Goal: Task Accomplishment & Management: Manage account settings

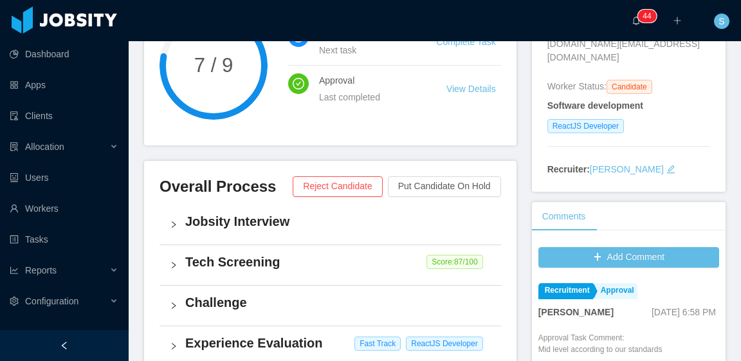
scroll to position [322, 0]
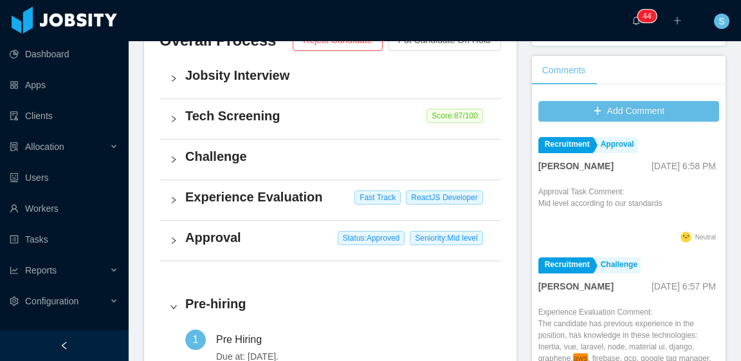
click at [286, 237] on h4 "Approval" at bounding box center [338, 237] width 306 height 18
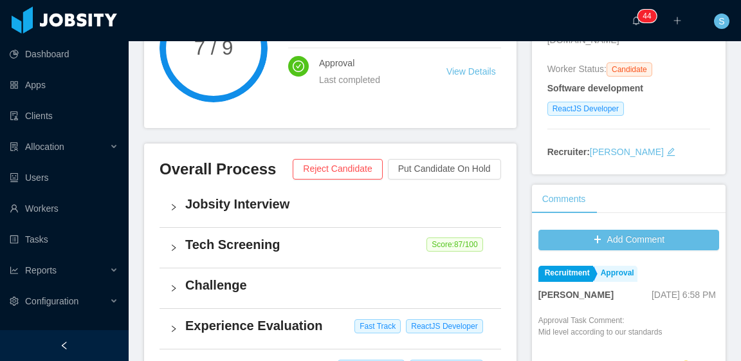
scroll to position [0, 0]
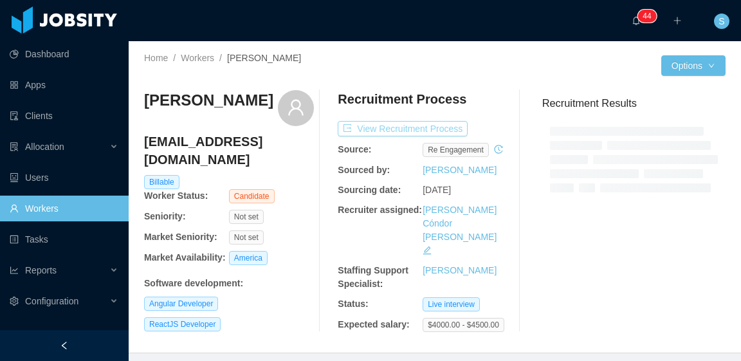
click at [418, 133] on button "View Recruitment Process" at bounding box center [403, 128] width 130 height 15
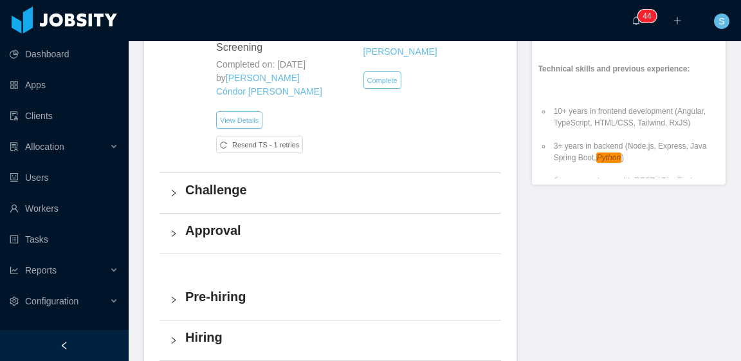
scroll to position [708, 0]
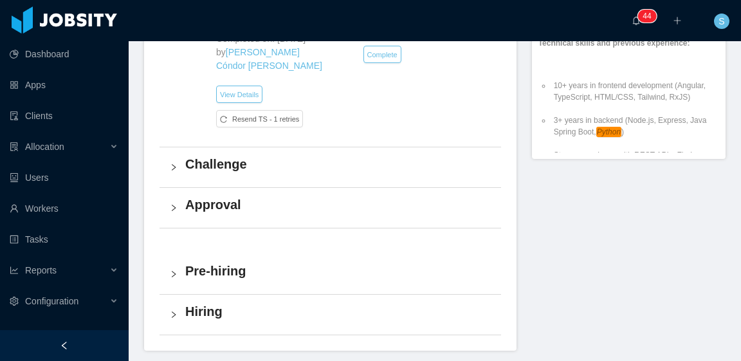
click at [402, 180] on div "Challenge" at bounding box center [331, 167] width 342 height 40
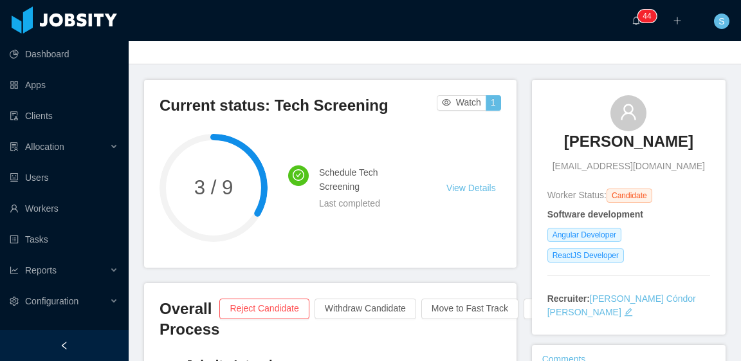
scroll to position [64, 0]
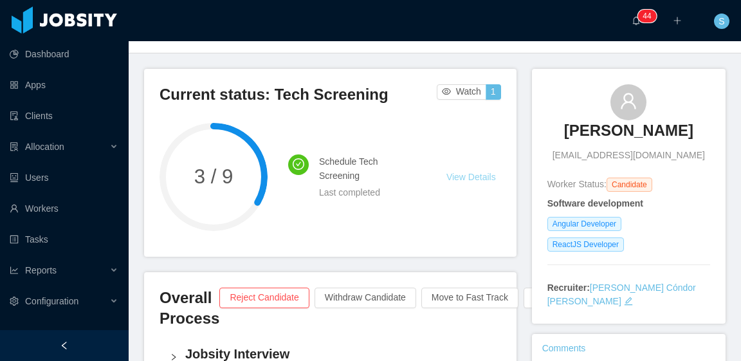
click at [470, 177] on link "View Details" at bounding box center [472, 177] width 50 height 10
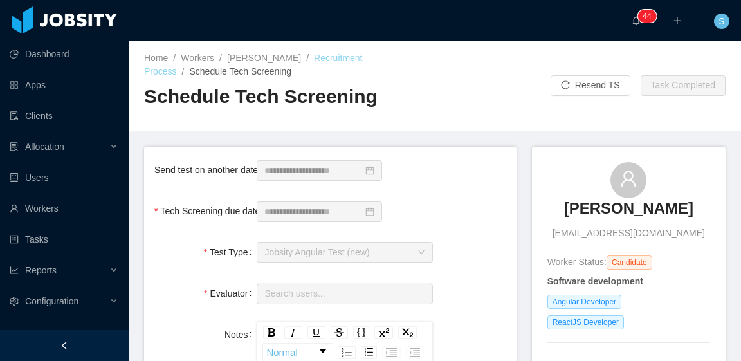
click at [351, 58] on link "Recruitment Process" at bounding box center [253, 65] width 219 height 24
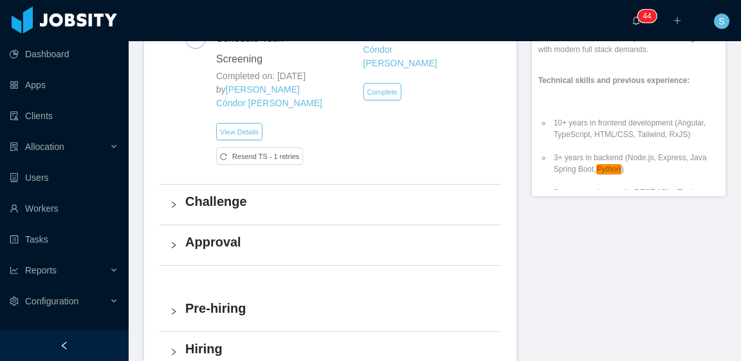
scroll to position [708, 0]
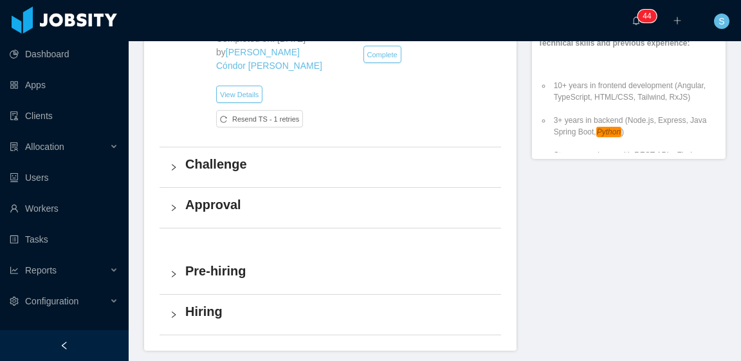
click at [322, 167] on h4 "Challenge" at bounding box center [338, 164] width 306 height 18
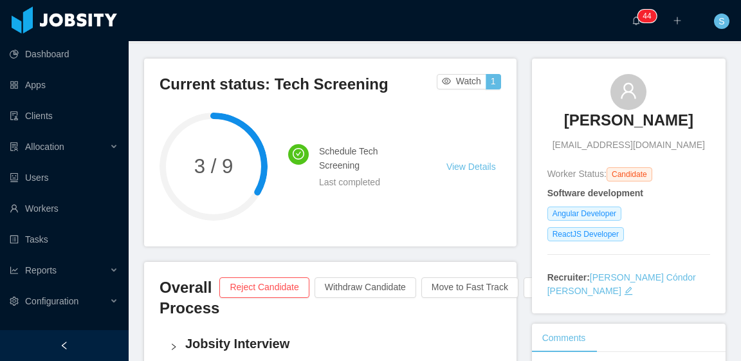
scroll to position [64, 0]
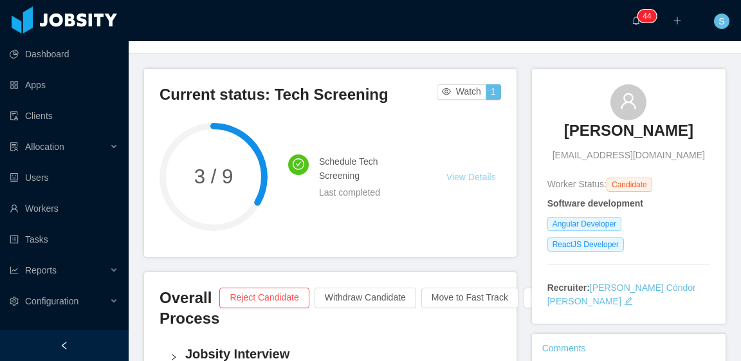
click at [472, 177] on link "View Details" at bounding box center [472, 177] width 50 height 10
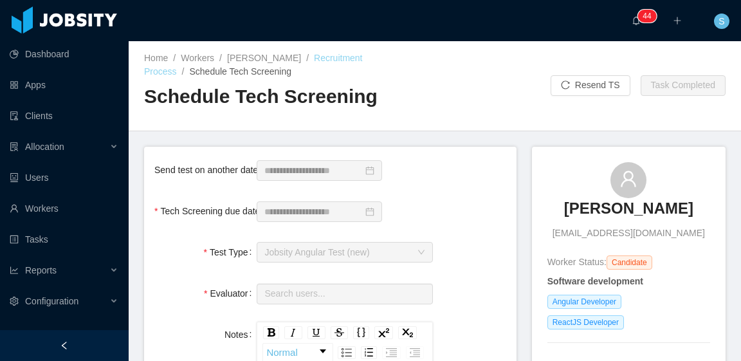
click at [351, 57] on link "Recruitment Process" at bounding box center [253, 65] width 219 height 24
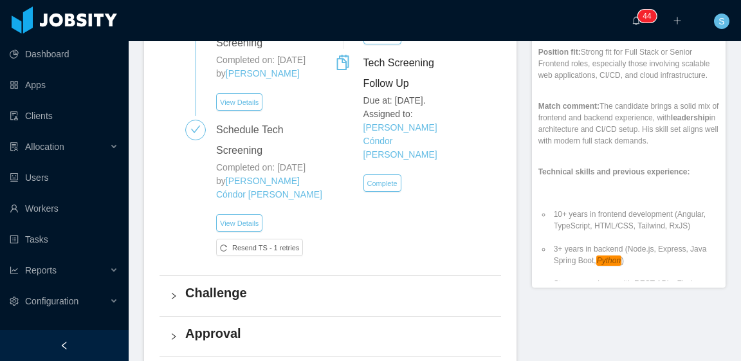
scroll to position [708, 0]
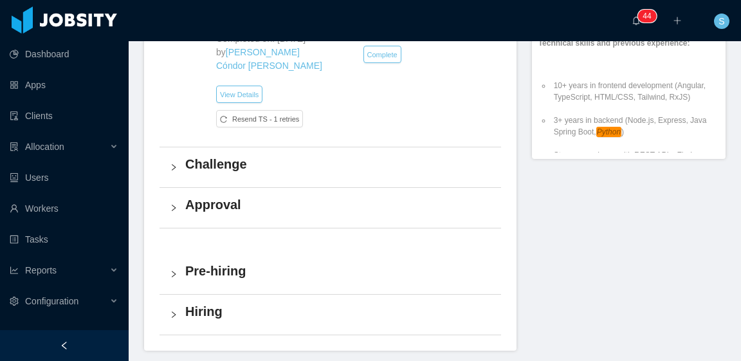
click at [409, 162] on h4 "Challenge" at bounding box center [338, 164] width 306 height 18
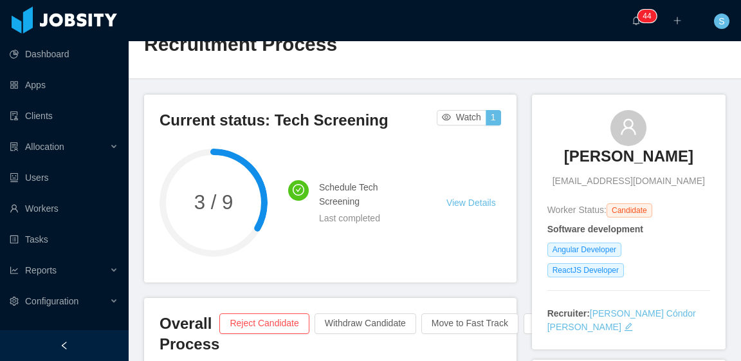
scroll to position [0, 0]
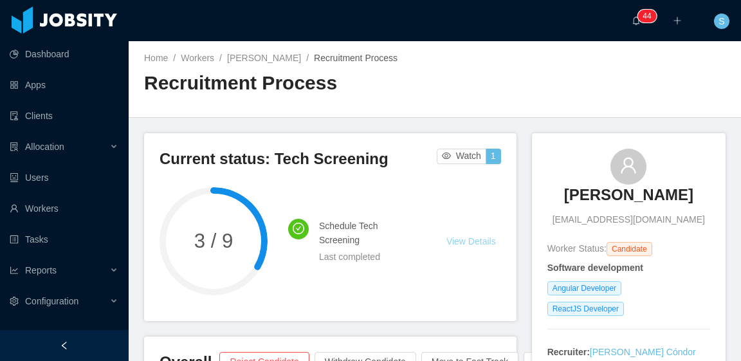
click at [481, 241] on link "View Details" at bounding box center [472, 241] width 50 height 10
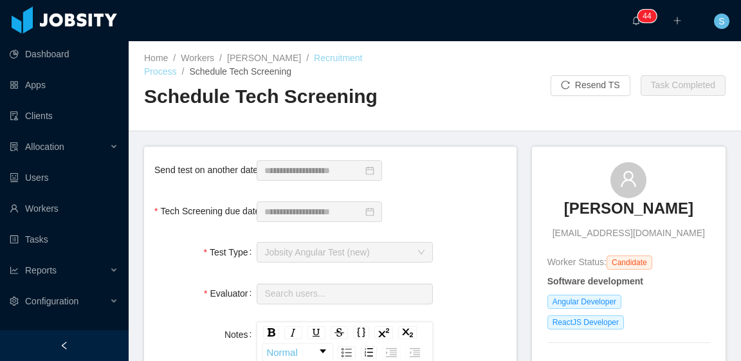
click at [331, 57] on link "Recruitment Process" at bounding box center [253, 65] width 219 height 24
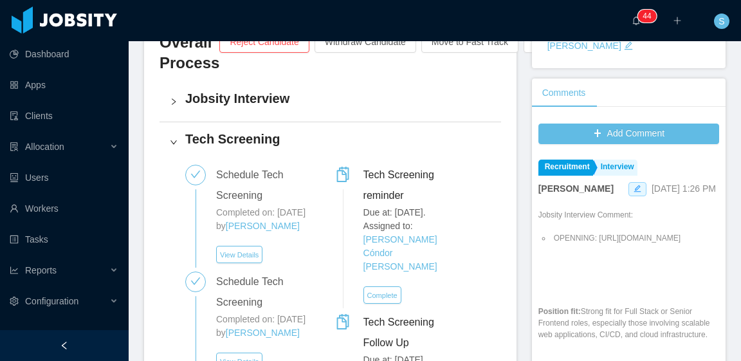
scroll to position [322, 0]
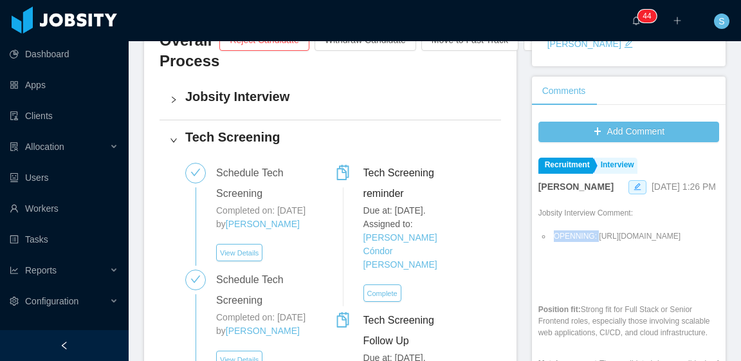
drag, startPoint x: 606, startPoint y: 279, endPoint x: 546, endPoint y: 250, distance: 66.5
click at [546, 250] on ul "OPENNING: https://www.jtalent.io/openings-flow?opening_id=10cc5897-dbc4-44ac-a2…" at bounding box center [629, 236] width 181 height 35
copy li "OPENNING:"
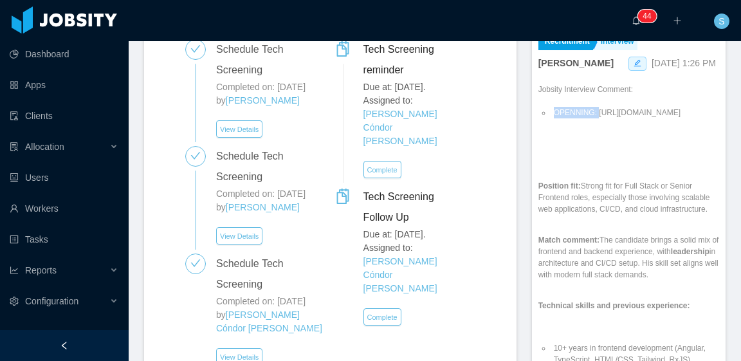
scroll to position [380, 0]
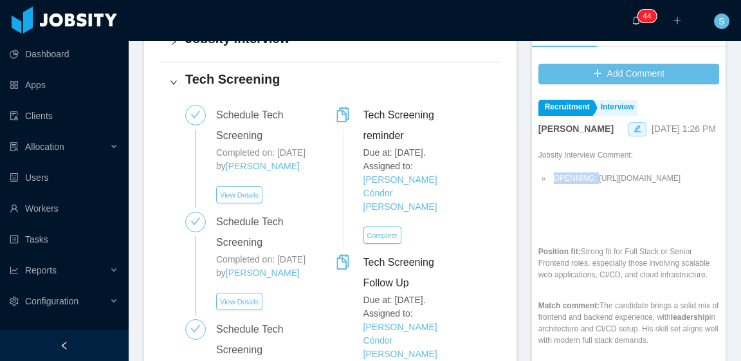
click at [638, 184] on li "OPENNING: https://www.jtalent.io/openings-flow?opening_id=10cc5897-dbc4-44ac-a2…" at bounding box center [636, 178] width 168 height 12
click at [629, 122] on span at bounding box center [638, 129] width 18 height 14
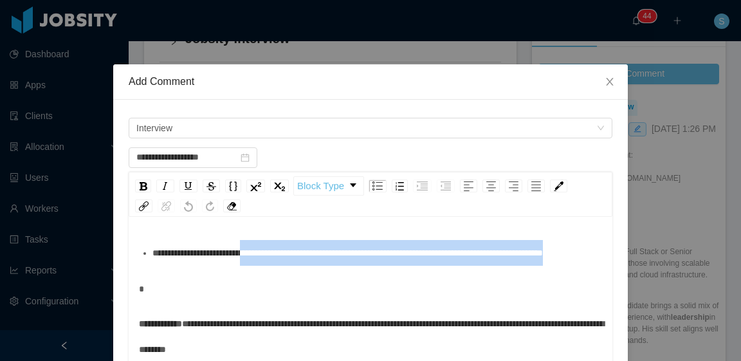
drag, startPoint x: 256, startPoint y: 266, endPoint x: 261, endPoint y: 256, distance: 12.4
click at [259, 255] on div "**********" at bounding box center [378, 253] width 451 height 26
click at [290, 266] on div "**********" at bounding box center [378, 253] width 451 height 26
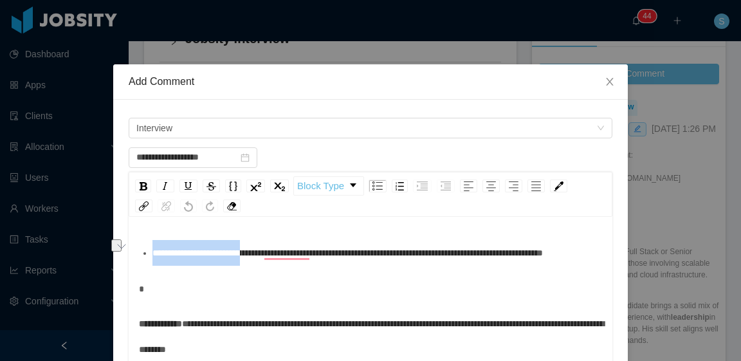
drag, startPoint x: 259, startPoint y: 256, endPoint x: 136, endPoint y: 240, distance: 123.3
click at [139, 240] on ul "**********" at bounding box center [371, 253] width 464 height 26
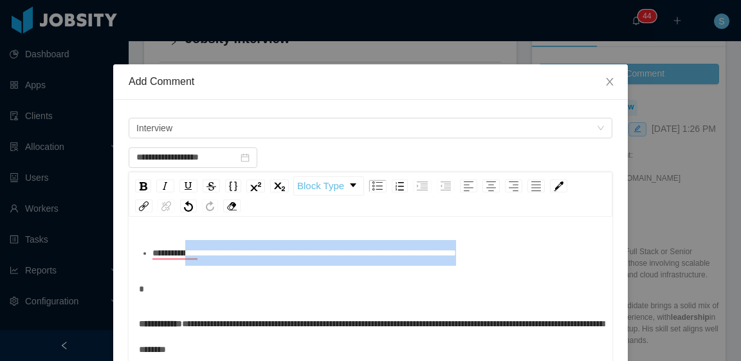
drag, startPoint x: 198, startPoint y: 253, endPoint x: 584, endPoint y: 258, distance: 386.2
click at [584, 258] on div "**********" at bounding box center [378, 253] width 451 height 26
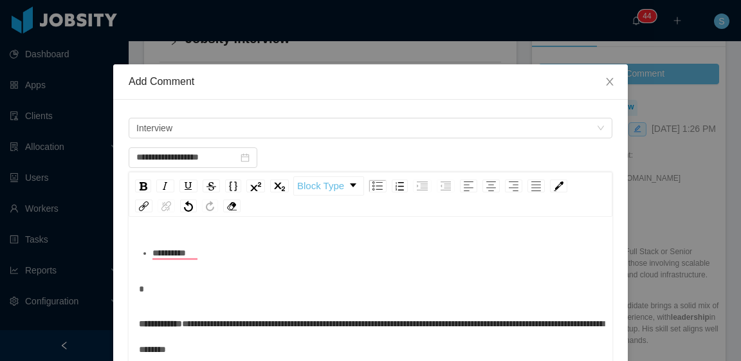
click at [247, 256] on div "*********" at bounding box center [378, 253] width 451 height 26
click at [141, 208] on img "rdw-link-control" at bounding box center [144, 206] width 10 height 10
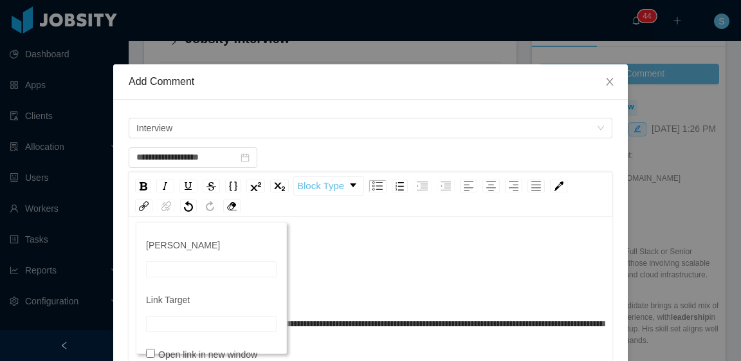
click at [199, 319] on input "Link Target" at bounding box center [211, 324] width 131 height 16
paste input "**********"
type input "**********"
click at [216, 272] on input "Link Title" at bounding box center [211, 269] width 131 height 16
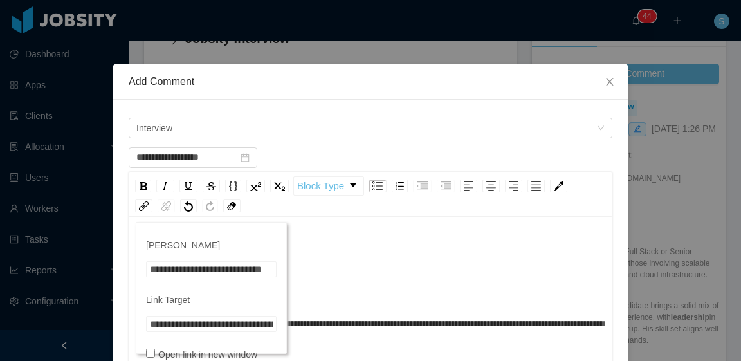
scroll to position [0, 6]
click at [171, 271] on input "**********" at bounding box center [211, 269] width 131 height 16
type input "**********"
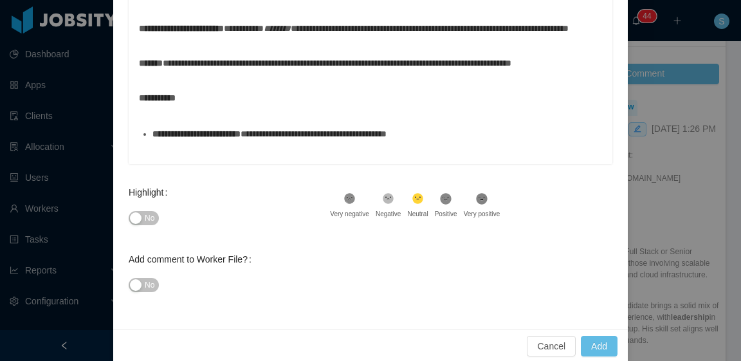
scroll to position [298, 0]
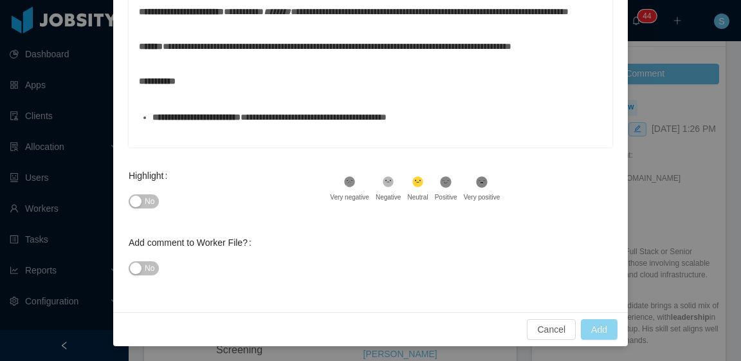
click at [590, 335] on button "Add" at bounding box center [599, 329] width 37 height 21
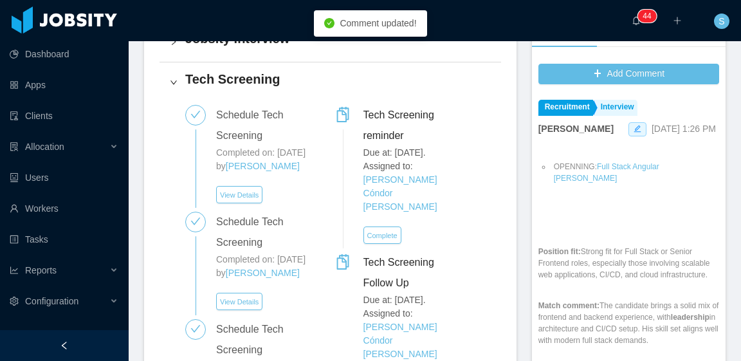
scroll to position [0, 0]
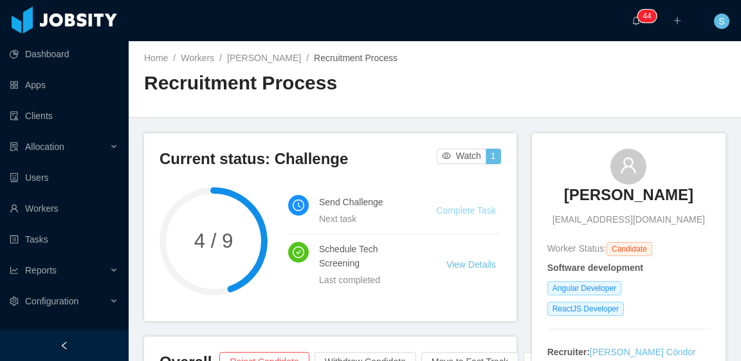
click at [457, 210] on link "Complete Task" at bounding box center [465, 210] width 59 height 10
click at [267, 62] on link "[PERSON_NAME]" at bounding box center [264, 58] width 74 height 10
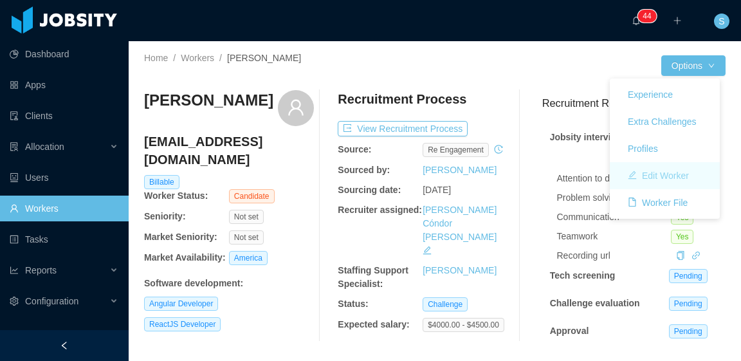
click at [680, 171] on button "Edit Worker" at bounding box center [659, 175] width 82 height 21
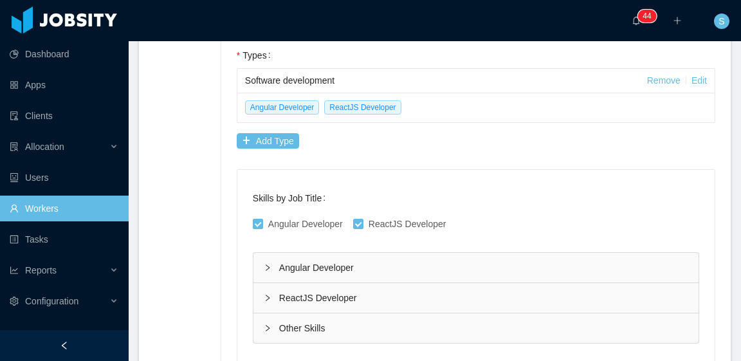
scroll to position [579, 0]
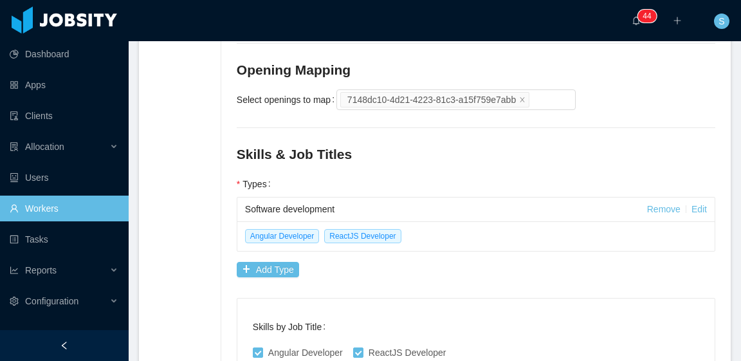
click at [431, 221] on div "Angular Developer ReactJS Developer" at bounding box center [477, 236] width 478 height 30
click at [415, 198] on div "Software development" at bounding box center [446, 210] width 402 height 24
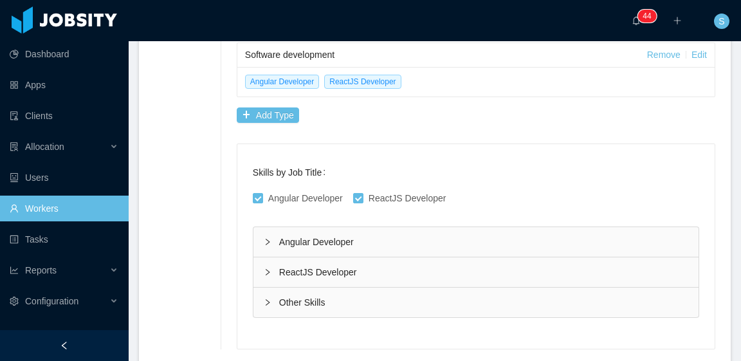
scroll to position [752, 0]
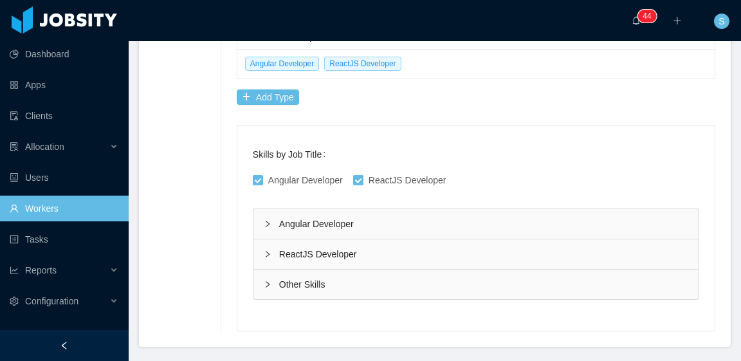
click at [310, 270] on div "Other Skills" at bounding box center [476, 285] width 445 height 30
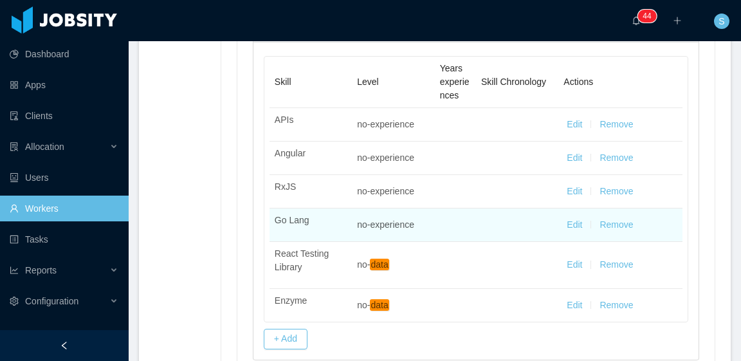
scroll to position [945, 0]
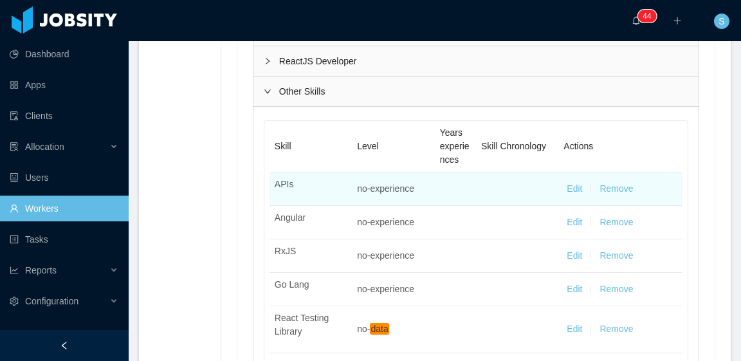
click at [569, 182] on button "Edit" at bounding box center [574, 189] width 15 height 14
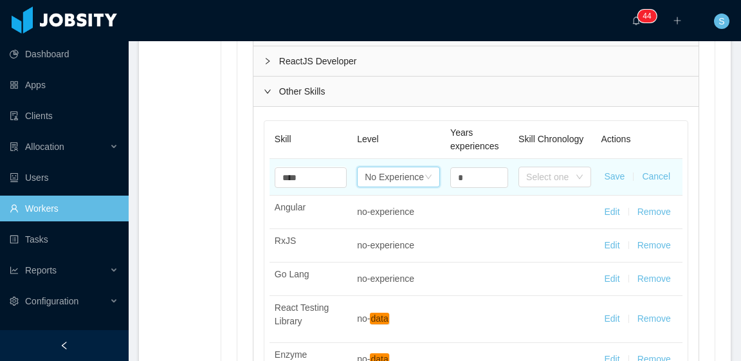
click at [402, 167] on div "No Experience" at bounding box center [394, 176] width 59 height 19
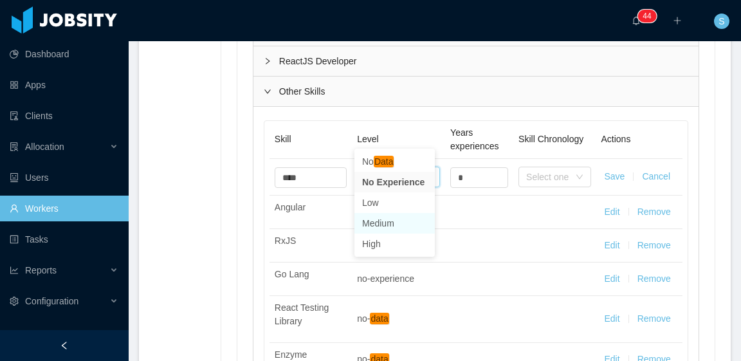
click at [389, 223] on li "Medium" at bounding box center [395, 223] width 80 height 21
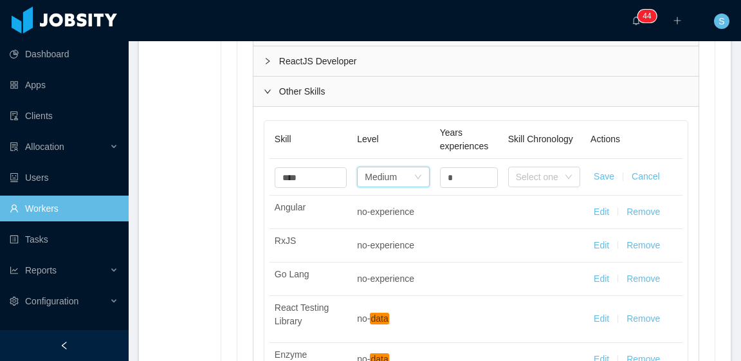
click at [596, 170] on button "Save" at bounding box center [604, 177] width 21 height 14
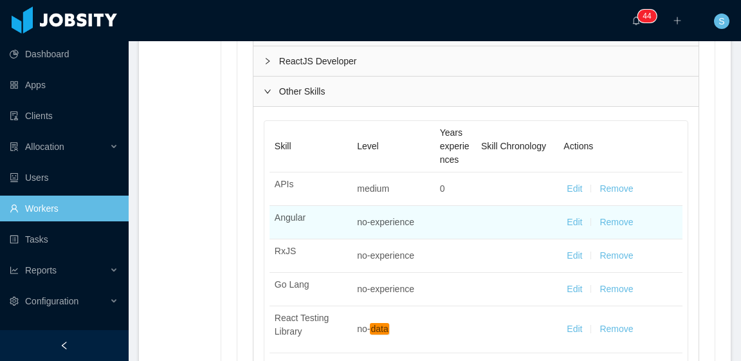
click at [567, 216] on button "Edit" at bounding box center [574, 223] width 15 height 14
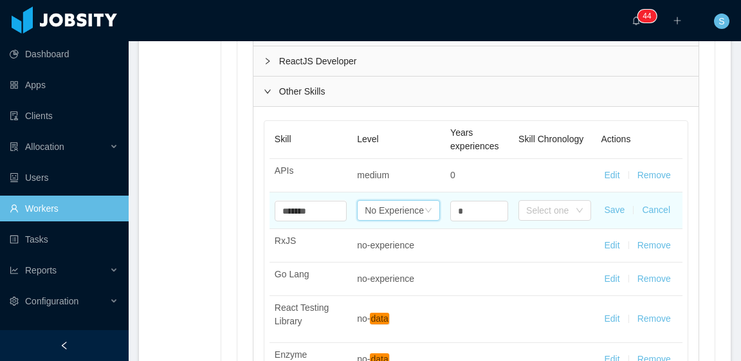
click at [425, 207] on icon "icon: down" at bounding box center [429, 211] width 8 height 8
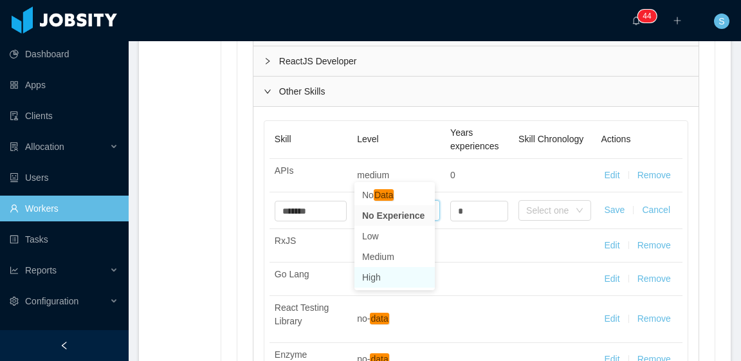
click at [397, 275] on li "High" at bounding box center [395, 277] width 80 height 21
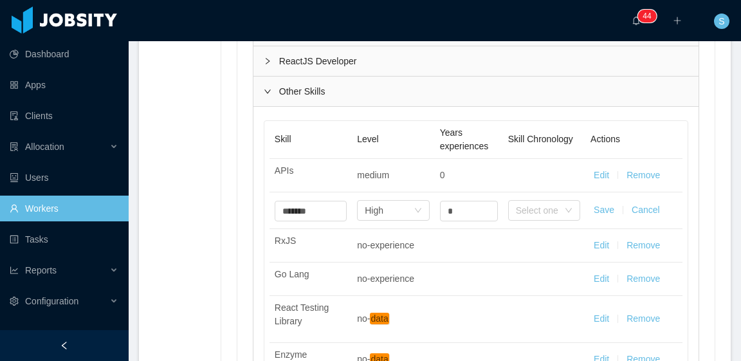
click at [604, 203] on button "Save" at bounding box center [604, 210] width 21 height 14
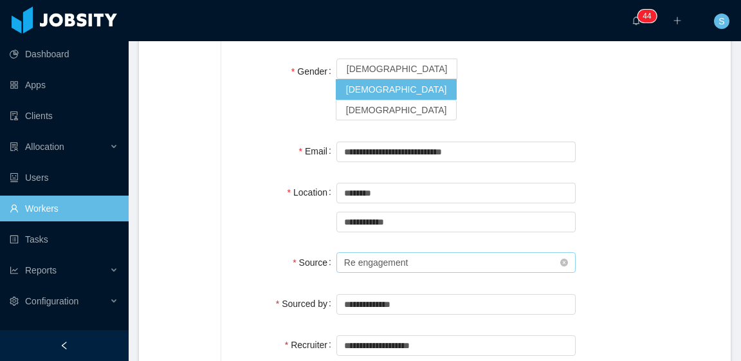
scroll to position [0, 0]
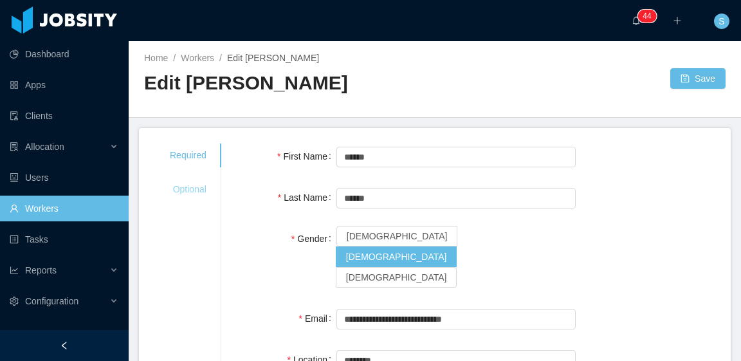
click at [169, 190] on div "Optional" at bounding box center [188, 190] width 68 height 24
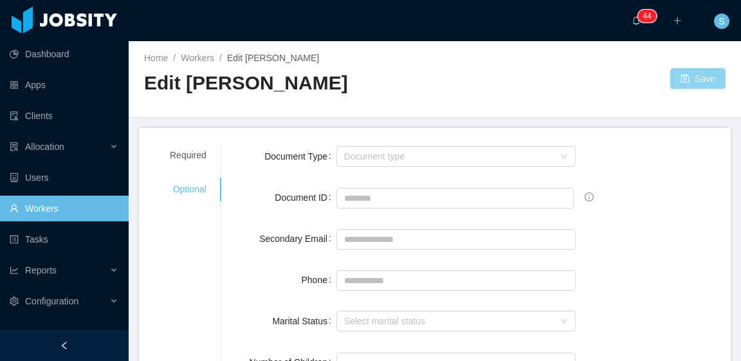
click at [692, 78] on button "Save" at bounding box center [698, 78] width 55 height 21
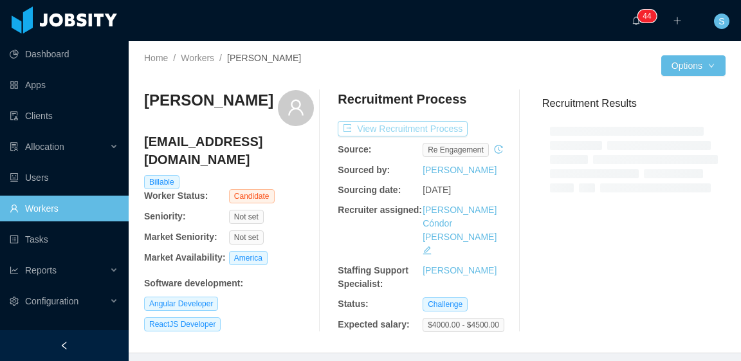
click at [445, 127] on button "View Recruitment Process" at bounding box center [403, 128] width 130 height 15
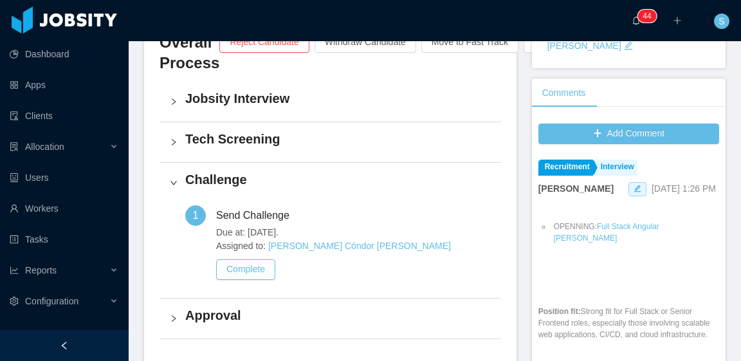
scroll to position [322, 0]
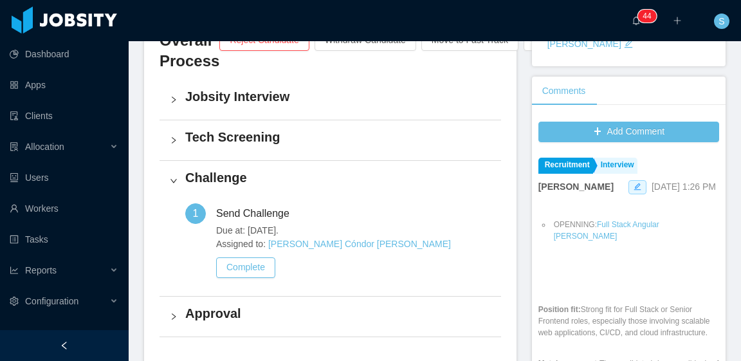
click at [280, 92] on h4 "Jobsity Interview" at bounding box center [338, 97] width 306 height 18
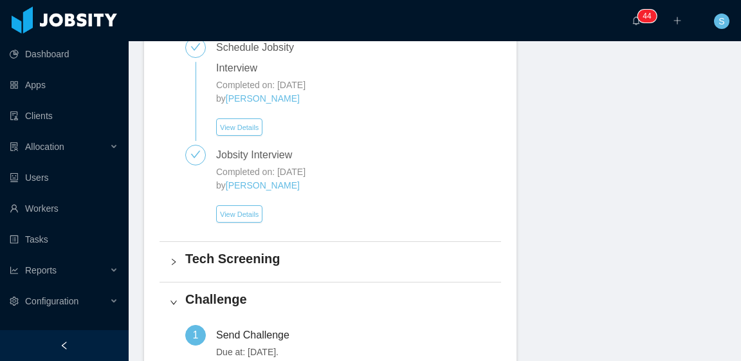
scroll to position [837, 0]
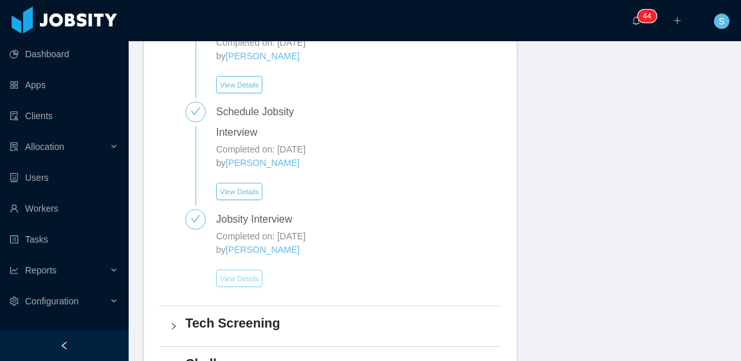
click at [242, 277] on button "View Details" at bounding box center [239, 278] width 46 height 17
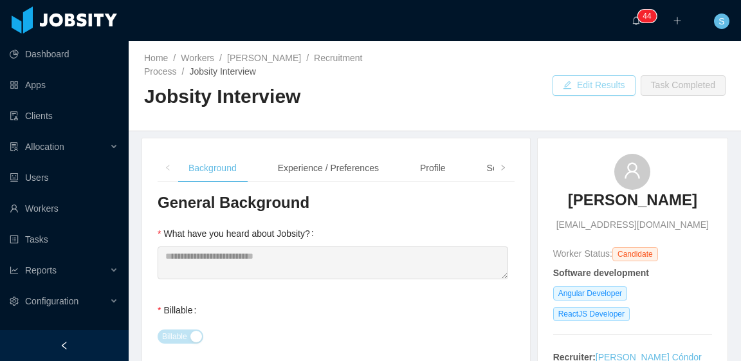
drag, startPoint x: 572, startPoint y: 88, endPoint x: 527, endPoint y: 115, distance: 52.0
click at [568, 88] on button "Edit Results" at bounding box center [594, 85] width 83 height 21
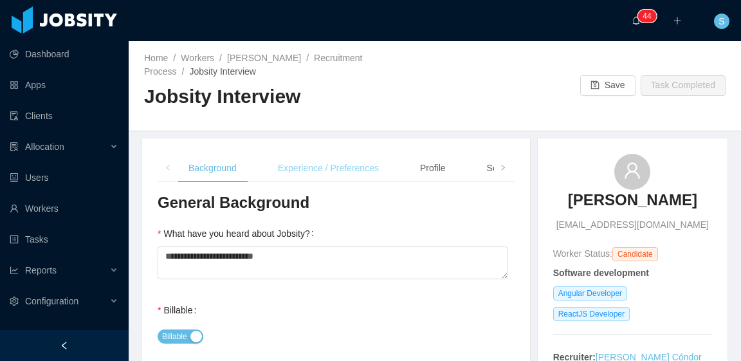
click at [326, 169] on div "Experience / Preferences" at bounding box center [329, 168] width 122 height 29
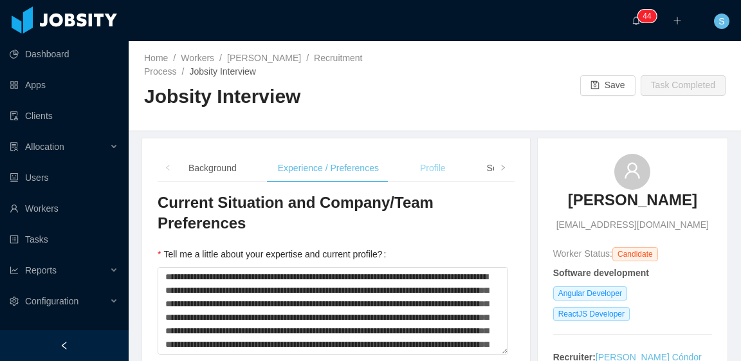
click at [426, 163] on div "Profile" at bounding box center [433, 168] width 46 height 29
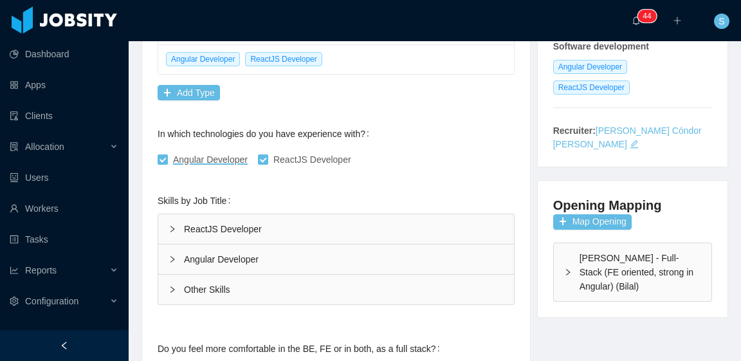
scroll to position [257, 0]
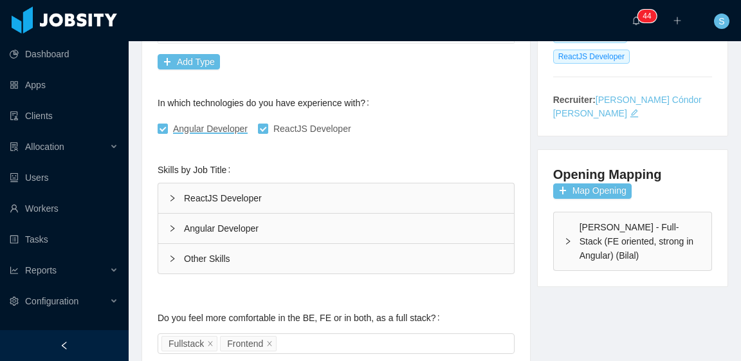
click at [207, 262] on div "Other Skills" at bounding box center [336, 259] width 356 height 30
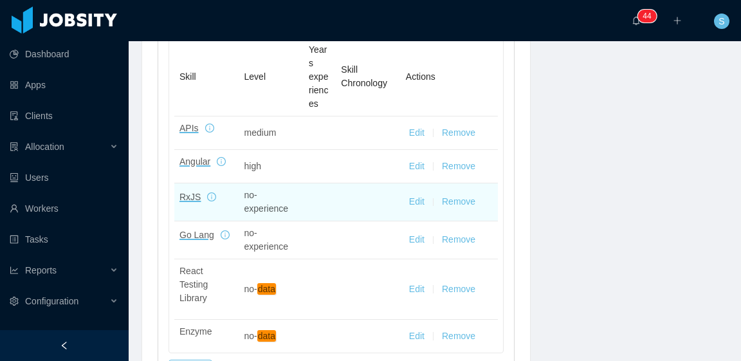
scroll to position [515, 0]
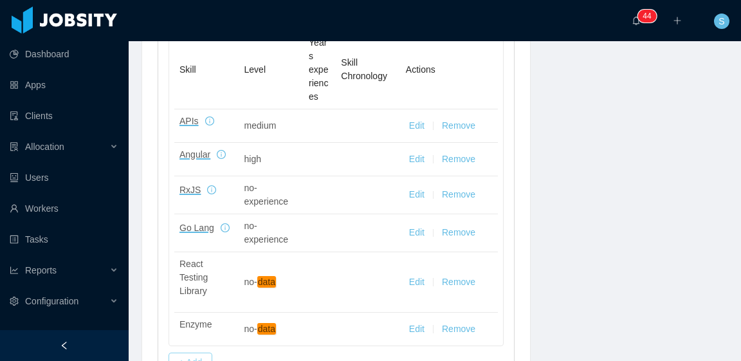
click at [196, 353] on button "+ Add" at bounding box center [191, 363] width 44 height 21
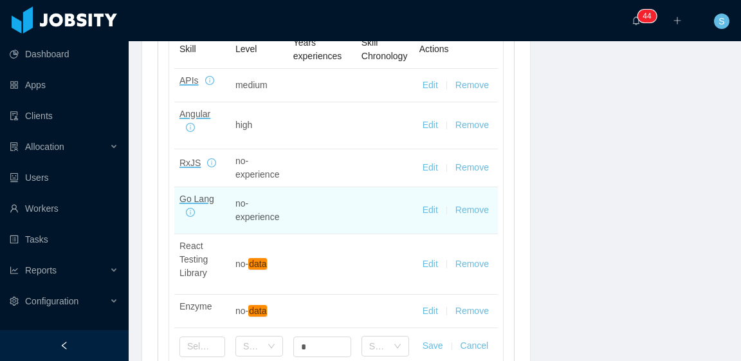
scroll to position [579, 0]
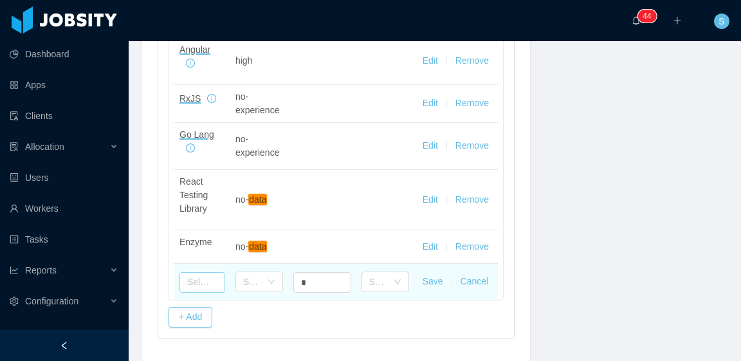
click at [196, 290] on input "text" at bounding box center [203, 282] width 46 height 21
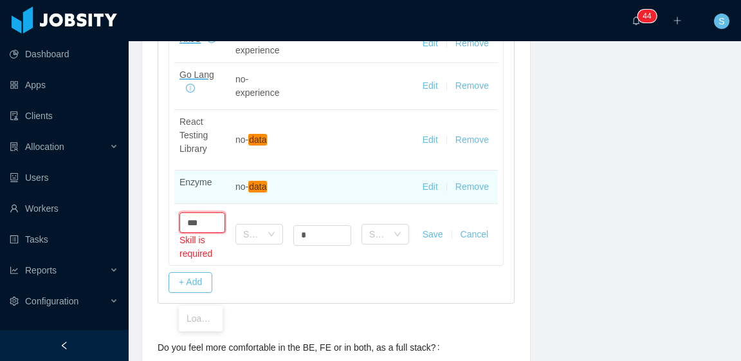
scroll to position [644, 0]
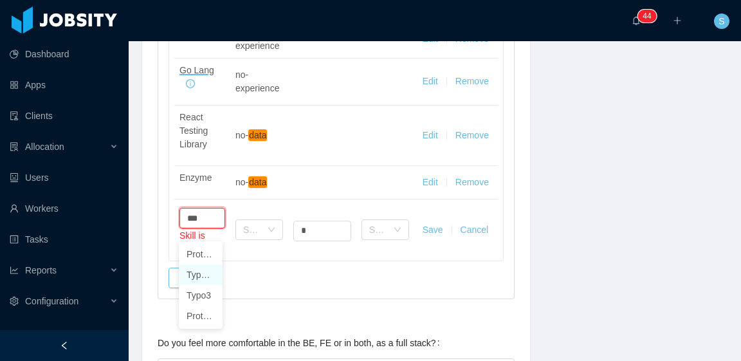
click at [200, 274] on li "Typescript" at bounding box center [201, 275] width 44 height 21
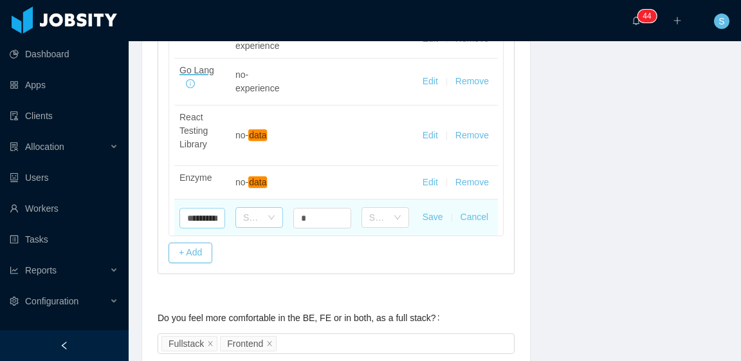
click at [252, 224] on div "Select one" at bounding box center [252, 217] width 18 height 13
type input "**********"
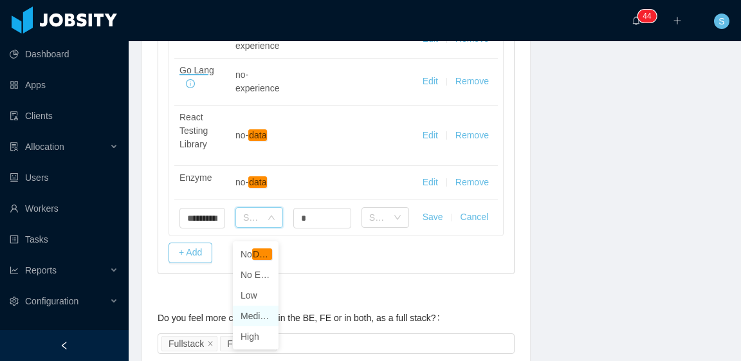
click at [262, 318] on li "Medium" at bounding box center [256, 316] width 46 height 21
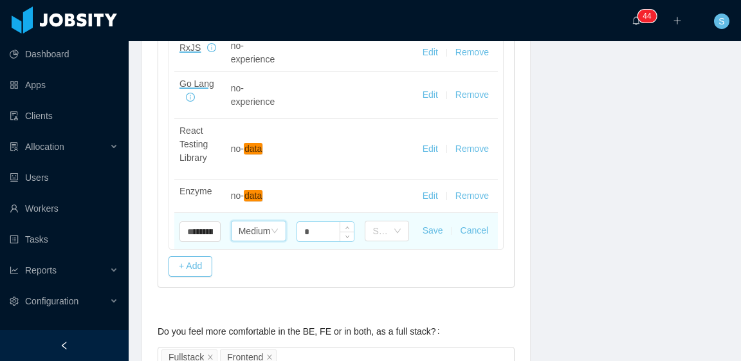
click at [326, 233] on input "*" at bounding box center [325, 231] width 57 height 19
type input "*"
click at [428, 230] on button "Save" at bounding box center [433, 231] width 21 height 14
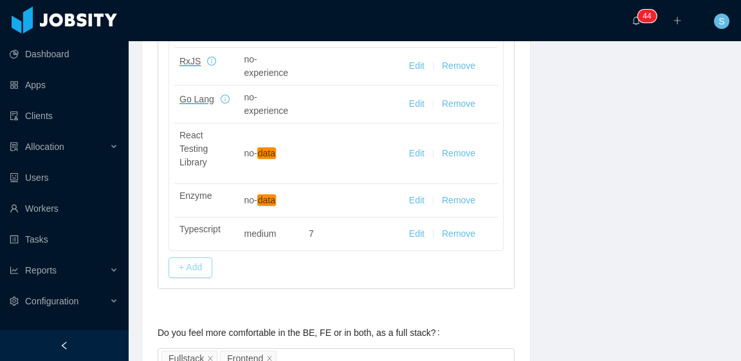
click at [189, 257] on button "+ Add" at bounding box center [191, 267] width 44 height 21
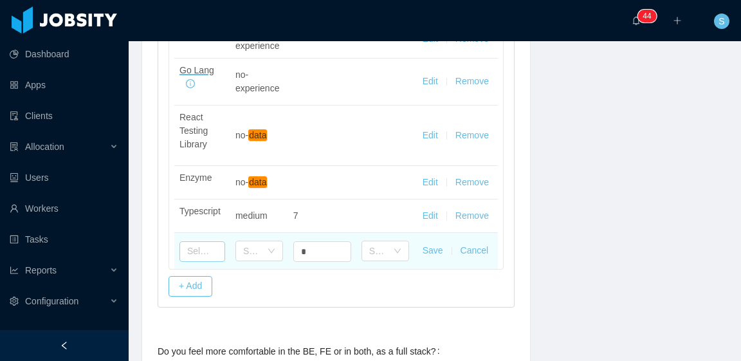
click at [200, 261] on input "text" at bounding box center [203, 251] width 46 height 21
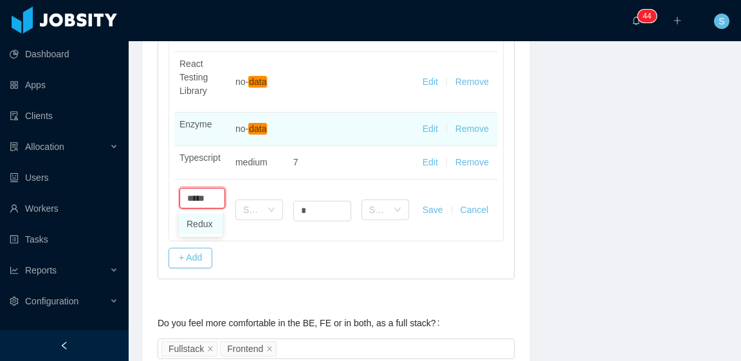
scroll to position [708, 0]
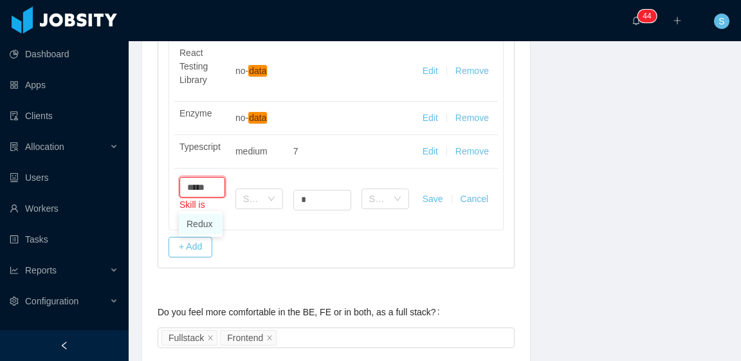
click at [203, 223] on li "Redux" at bounding box center [201, 224] width 44 height 21
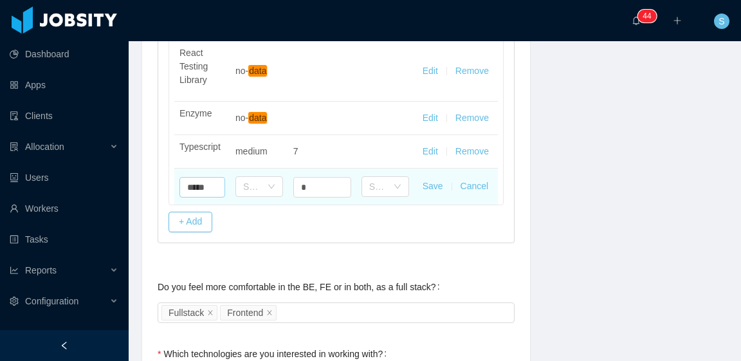
type input "*****"
click at [253, 205] on td "Select one" at bounding box center [259, 187] width 58 height 36
click at [259, 192] on div "Select one" at bounding box center [255, 186] width 24 height 19
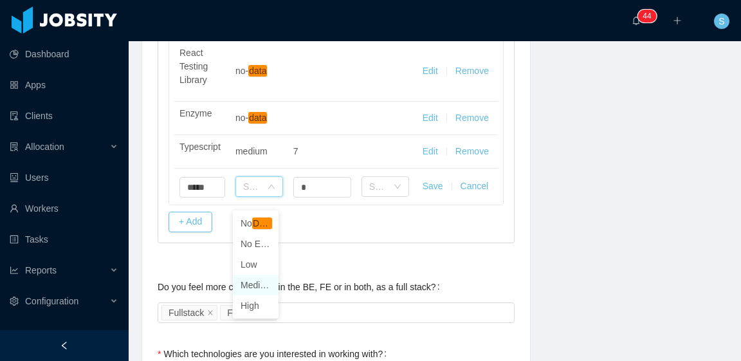
click at [259, 283] on li "Medium" at bounding box center [256, 285] width 46 height 21
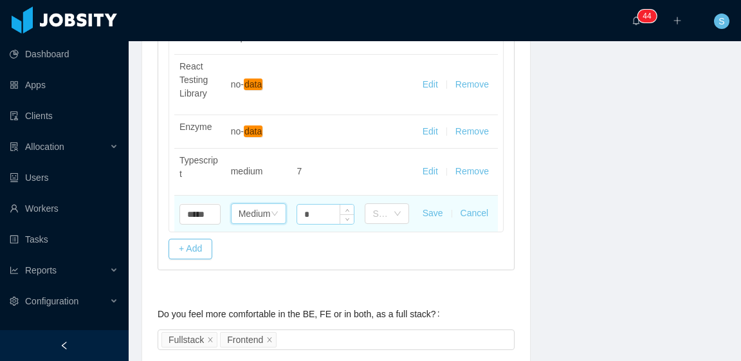
click at [314, 210] on input "*" at bounding box center [325, 214] width 57 height 19
type input "*"
click at [424, 209] on button "Save" at bounding box center [433, 214] width 21 height 14
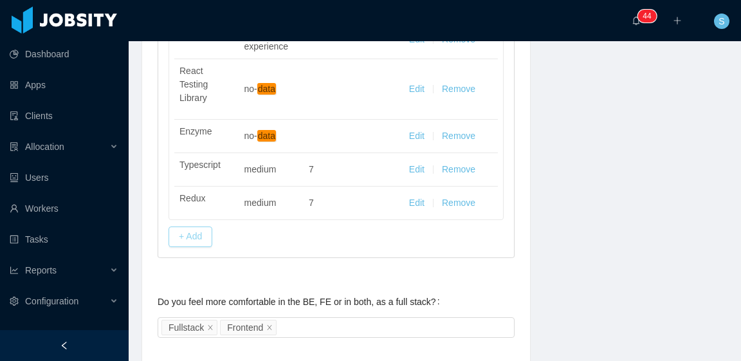
click at [200, 227] on button "+ Add" at bounding box center [191, 237] width 44 height 21
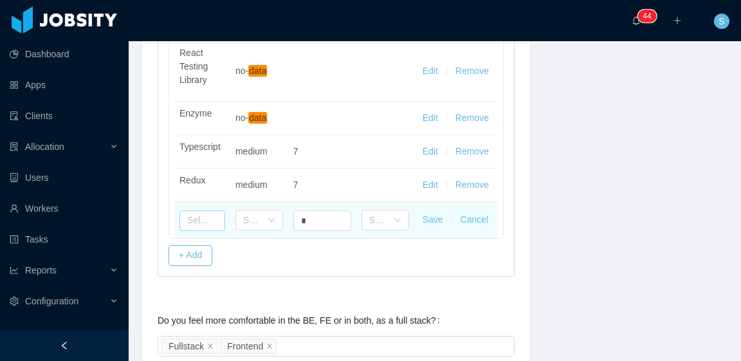
click at [205, 231] on input "text" at bounding box center [203, 220] width 46 height 21
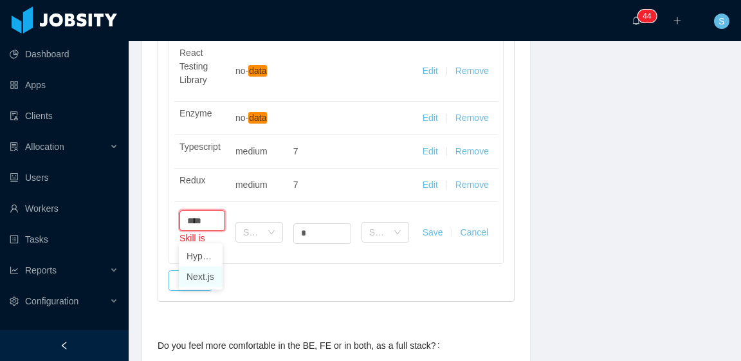
click at [209, 276] on li "Next.js" at bounding box center [201, 276] width 44 height 21
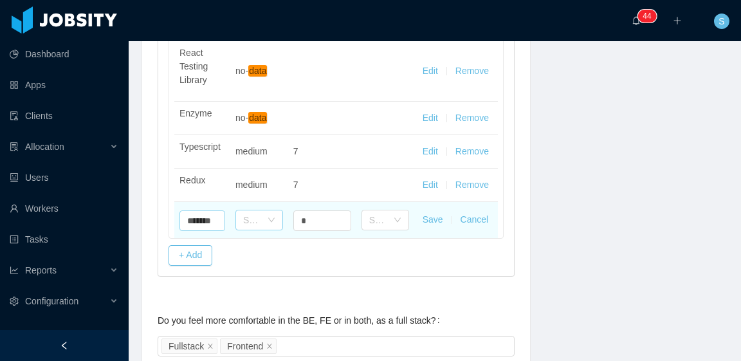
type input "*******"
click at [268, 225] on icon "icon: down" at bounding box center [272, 220] width 8 height 9
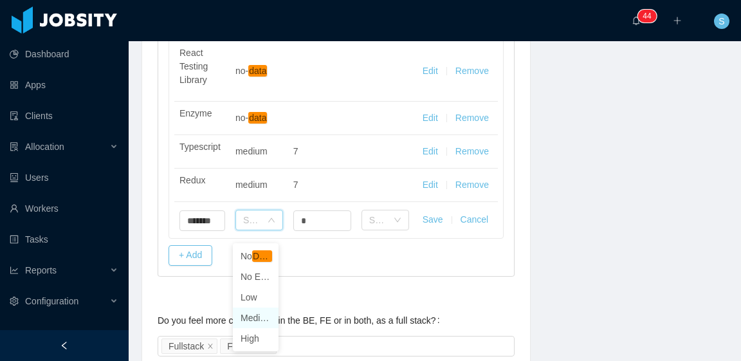
click at [259, 316] on li "Medium" at bounding box center [256, 318] width 46 height 21
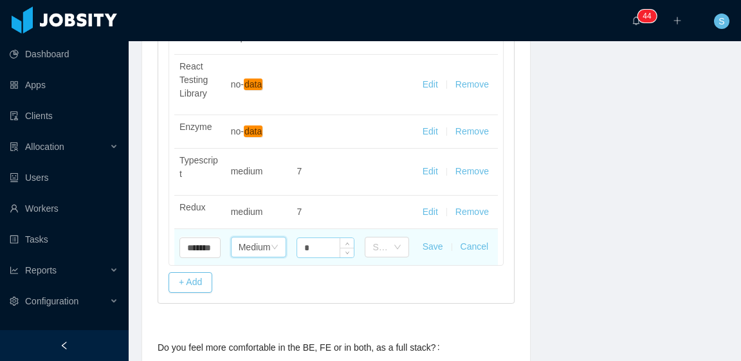
click at [323, 248] on input "*" at bounding box center [325, 247] width 57 height 19
type input "*"
click at [431, 248] on button "Save" at bounding box center [433, 247] width 21 height 14
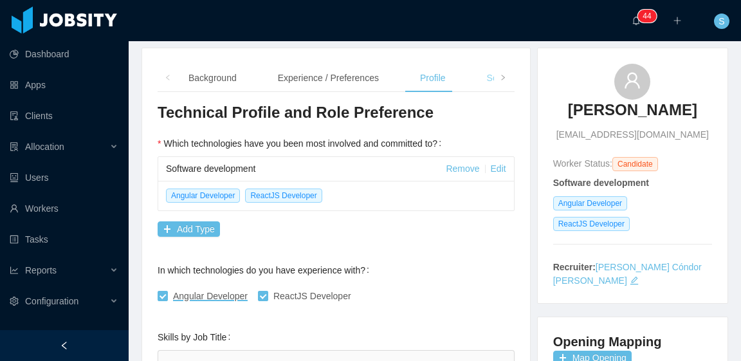
scroll to position [129, 0]
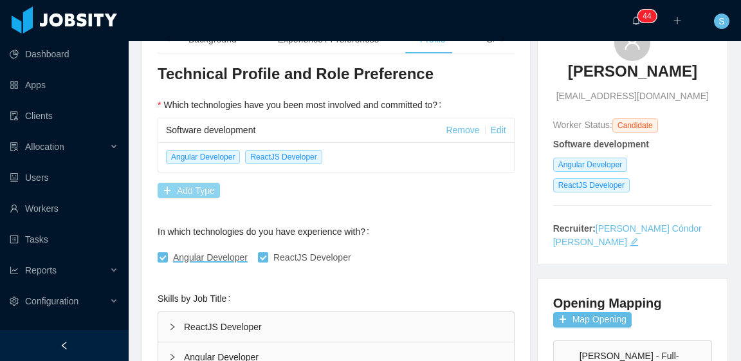
click at [184, 187] on button "Add Type" at bounding box center [189, 190] width 62 height 15
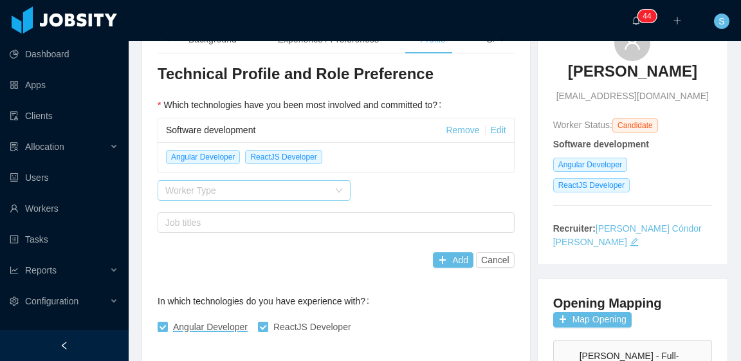
click at [212, 192] on div "Worker Type" at bounding box center [246, 190] width 163 height 13
type input "*"
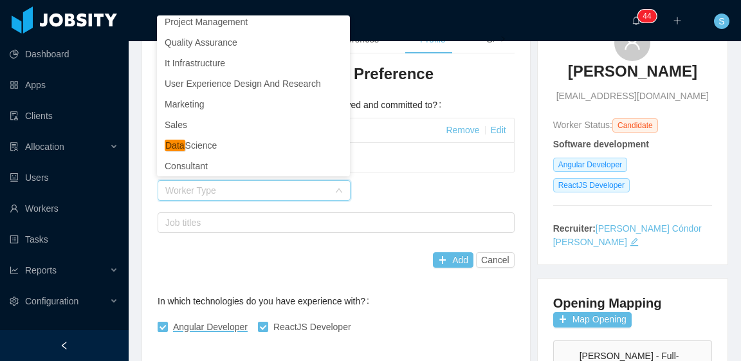
click at [425, 182] on div "Worker Type" at bounding box center [336, 191] width 357 height 26
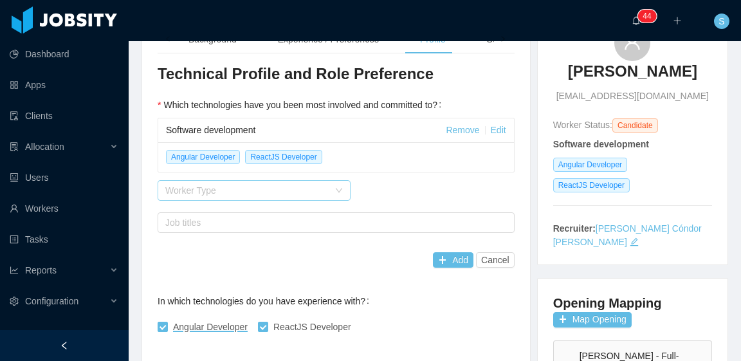
click at [257, 191] on div "Worker Type" at bounding box center [246, 190] width 163 height 13
type input "*"
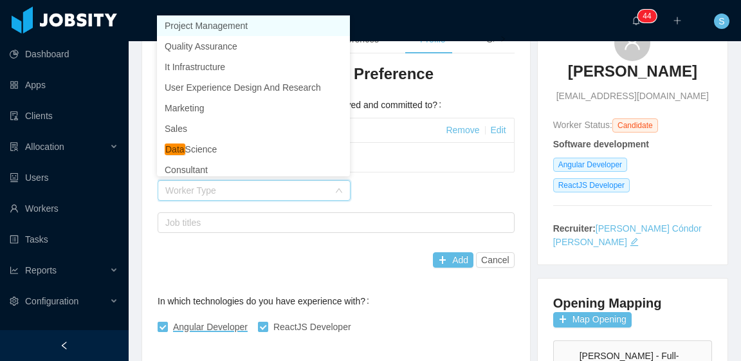
click at [402, 180] on div "Worker Type" at bounding box center [336, 191] width 357 height 26
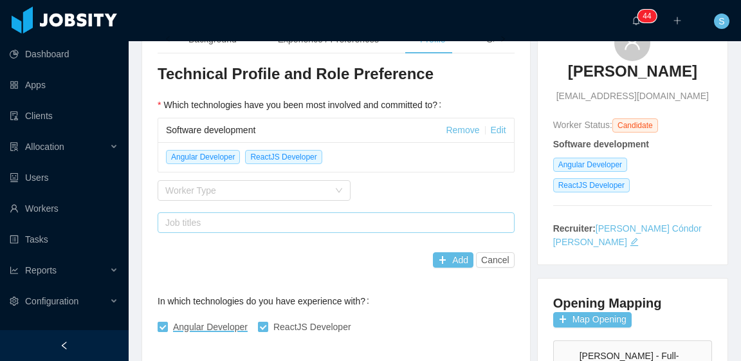
click at [292, 230] on div "Job titles" at bounding box center [335, 222] width 346 height 19
type input "*"
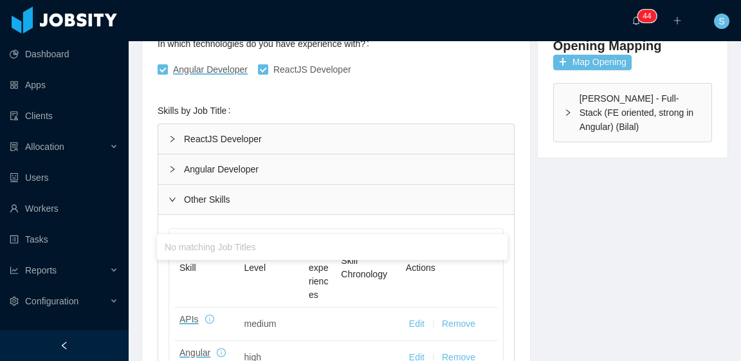
click at [212, 195] on div "Other Skills" at bounding box center [336, 200] width 356 height 30
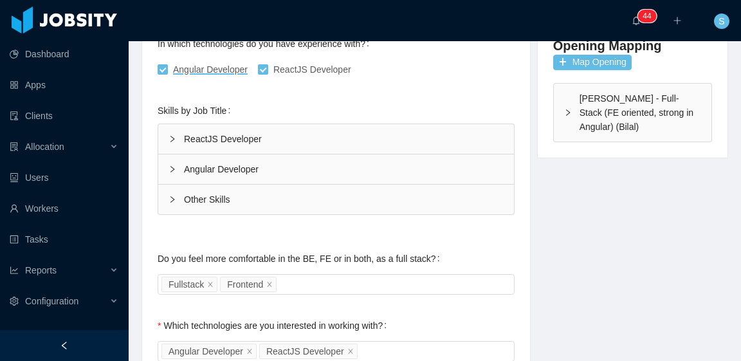
click at [208, 201] on div "Other Skills" at bounding box center [336, 200] width 356 height 30
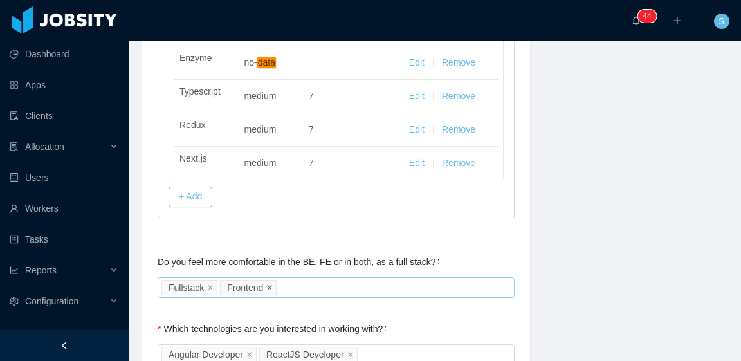
scroll to position [901, 0]
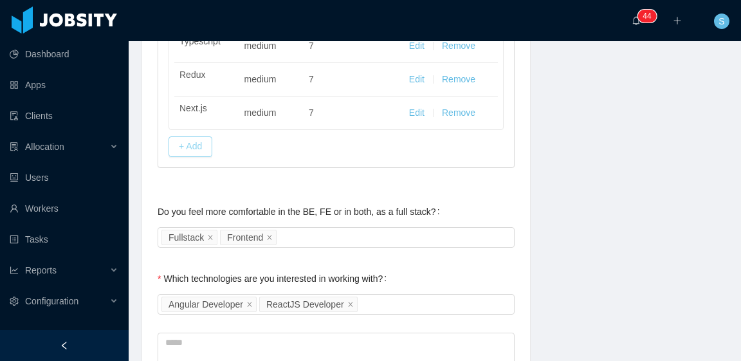
click at [199, 136] on button "+ Add" at bounding box center [191, 146] width 44 height 21
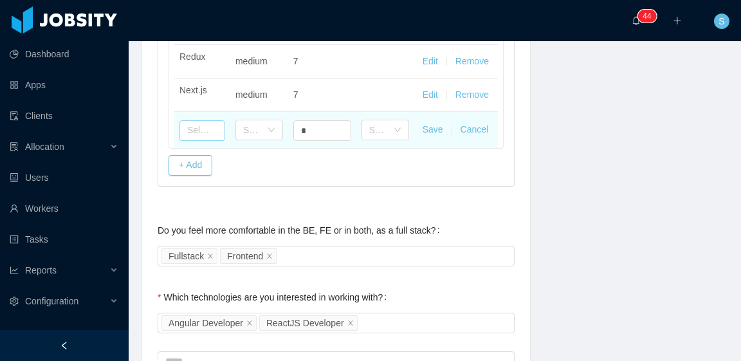
click at [207, 141] on input "text" at bounding box center [203, 130] width 46 height 21
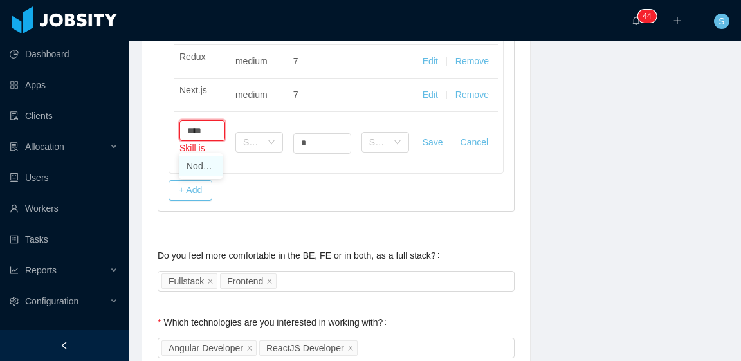
click at [207, 165] on li "Node.js" at bounding box center [201, 166] width 44 height 21
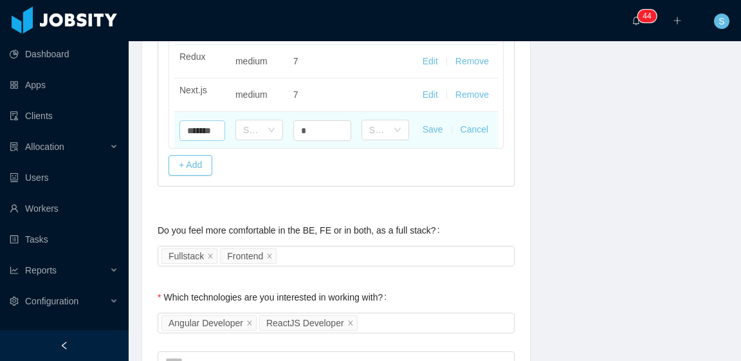
type input "*******"
click at [256, 143] on div "Select one" at bounding box center [260, 130] width 48 height 26
click at [261, 140] on div "Select one" at bounding box center [255, 129] width 24 height 19
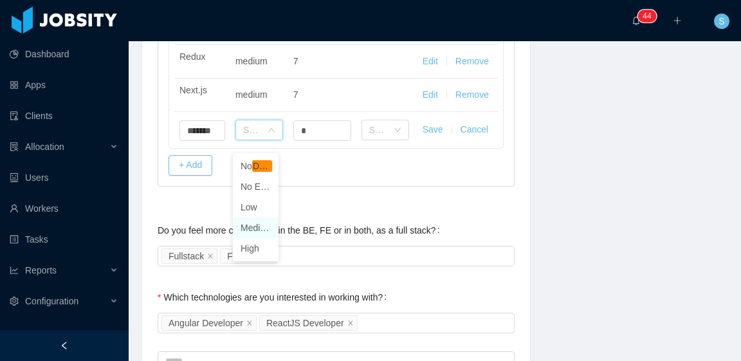
click at [257, 228] on li "Medium" at bounding box center [256, 228] width 46 height 21
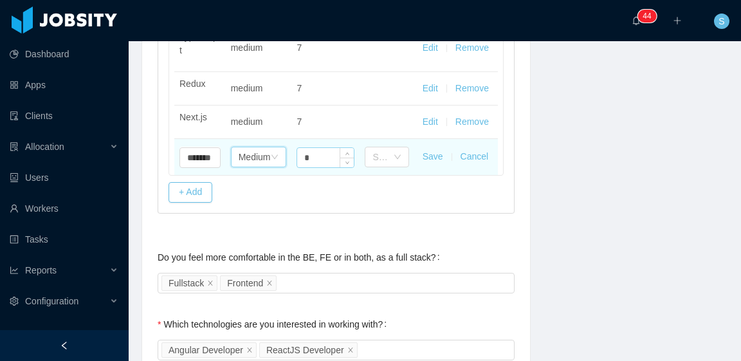
click at [321, 153] on input "*" at bounding box center [325, 157] width 57 height 19
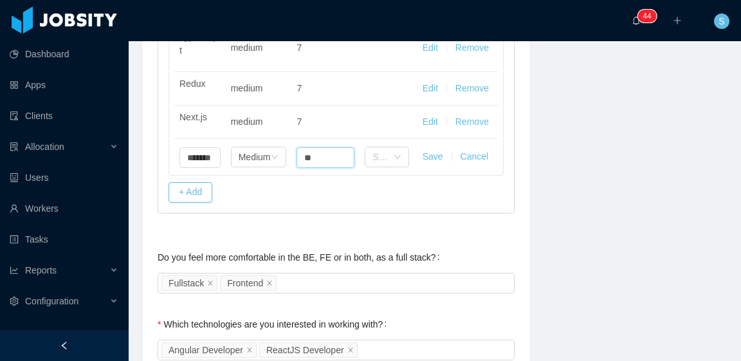
type input "*"
drag, startPoint x: 420, startPoint y: 154, endPoint x: 513, endPoint y: 156, distance: 93.3
click at [423, 156] on button "Save" at bounding box center [433, 157] width 21 height 14
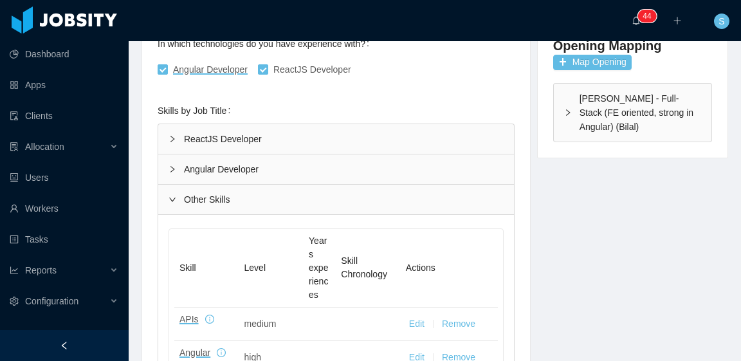
scroll to position [0, 0]
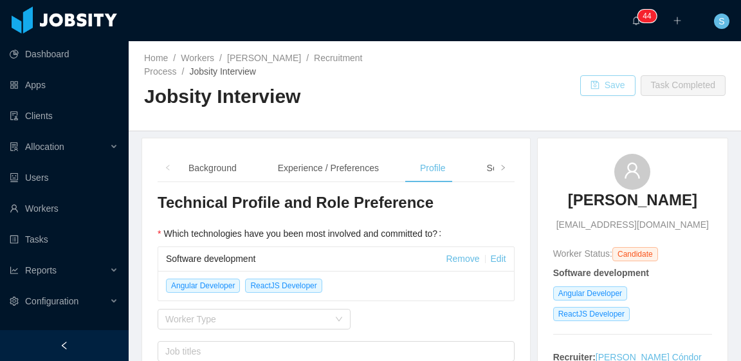
click at [599, 79] on button "Save" at bounding box center [608, 85] width 55 height 21
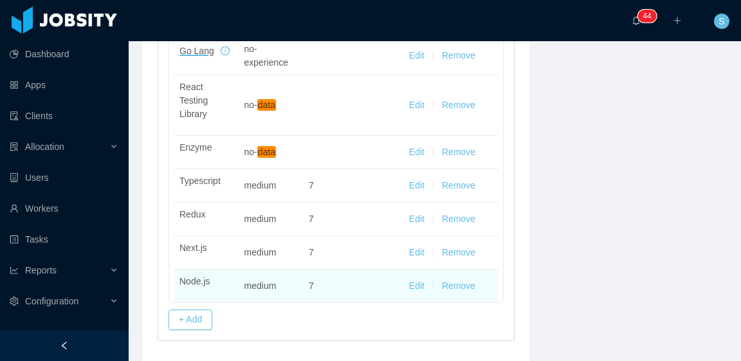
scroll to position [772, 0]
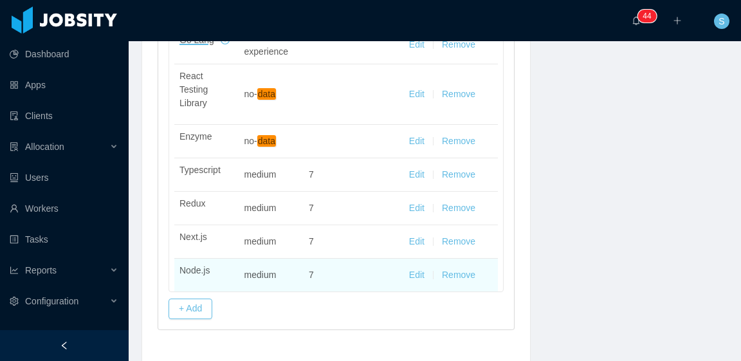
click at [415, 268] on button "Edit" at bounding box center [416, 275] width 15 height 14
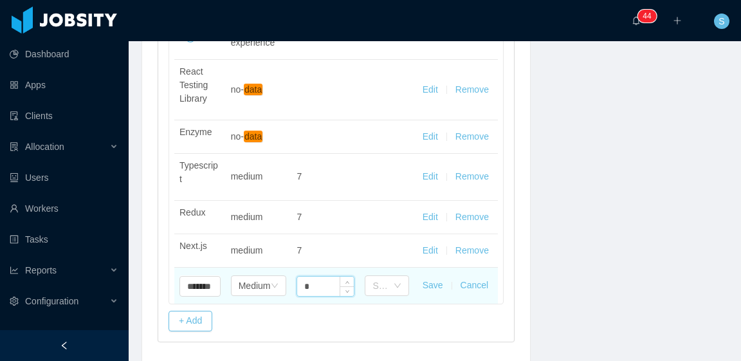
click at [321, 281] on input "*" at bounding box center [325, 286] width 57 height 19
click at [395, 288] on div "Select one" at bounding box center [387, 285] width 44 height 21
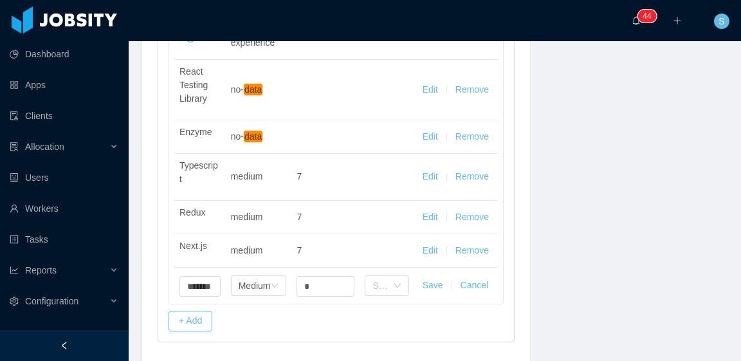
click at [425, 284] on button "Save" at bounding box center [433, 286] width 21 height 14
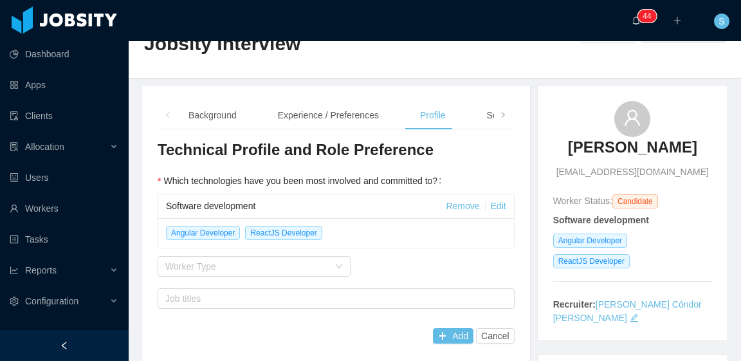
scroll to position [0, 0]
